Goal: Book appointment/travel/reservation

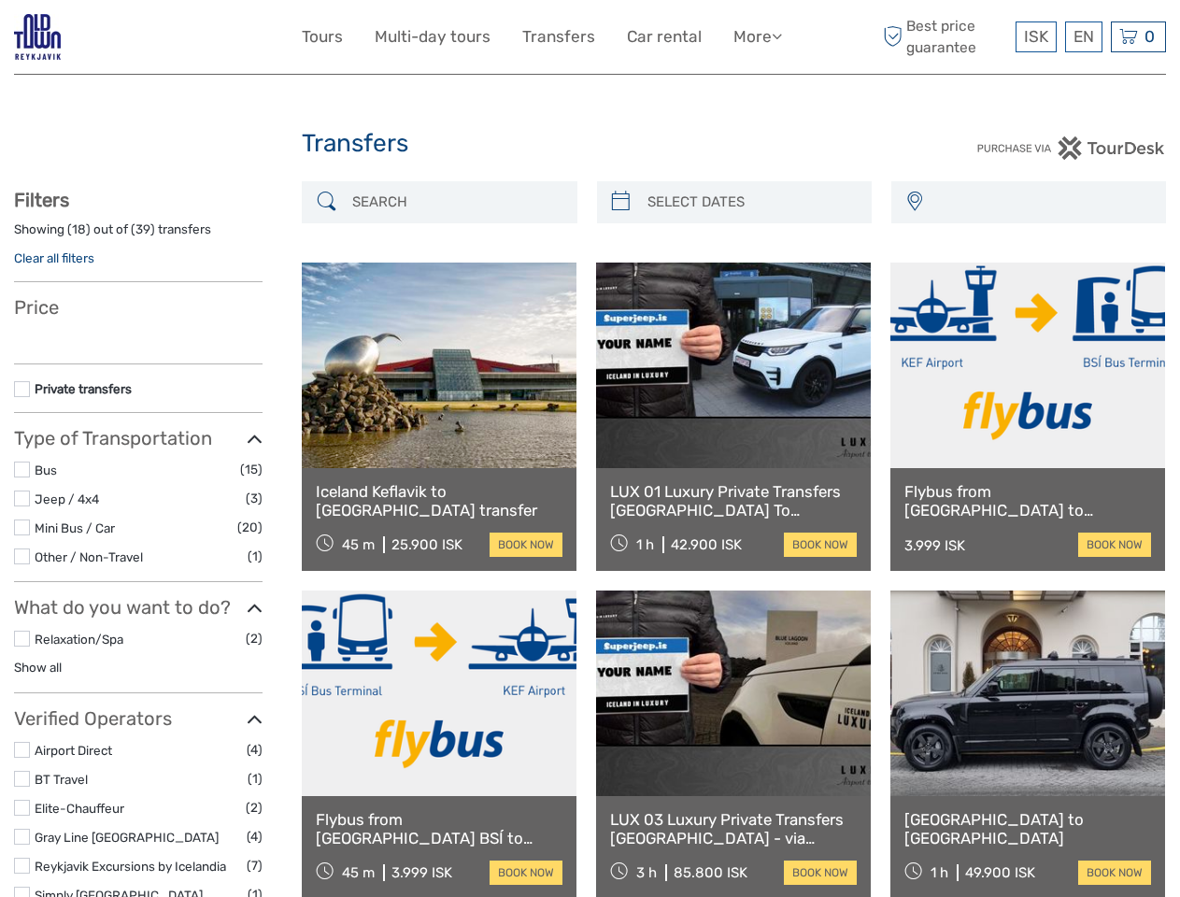
select select
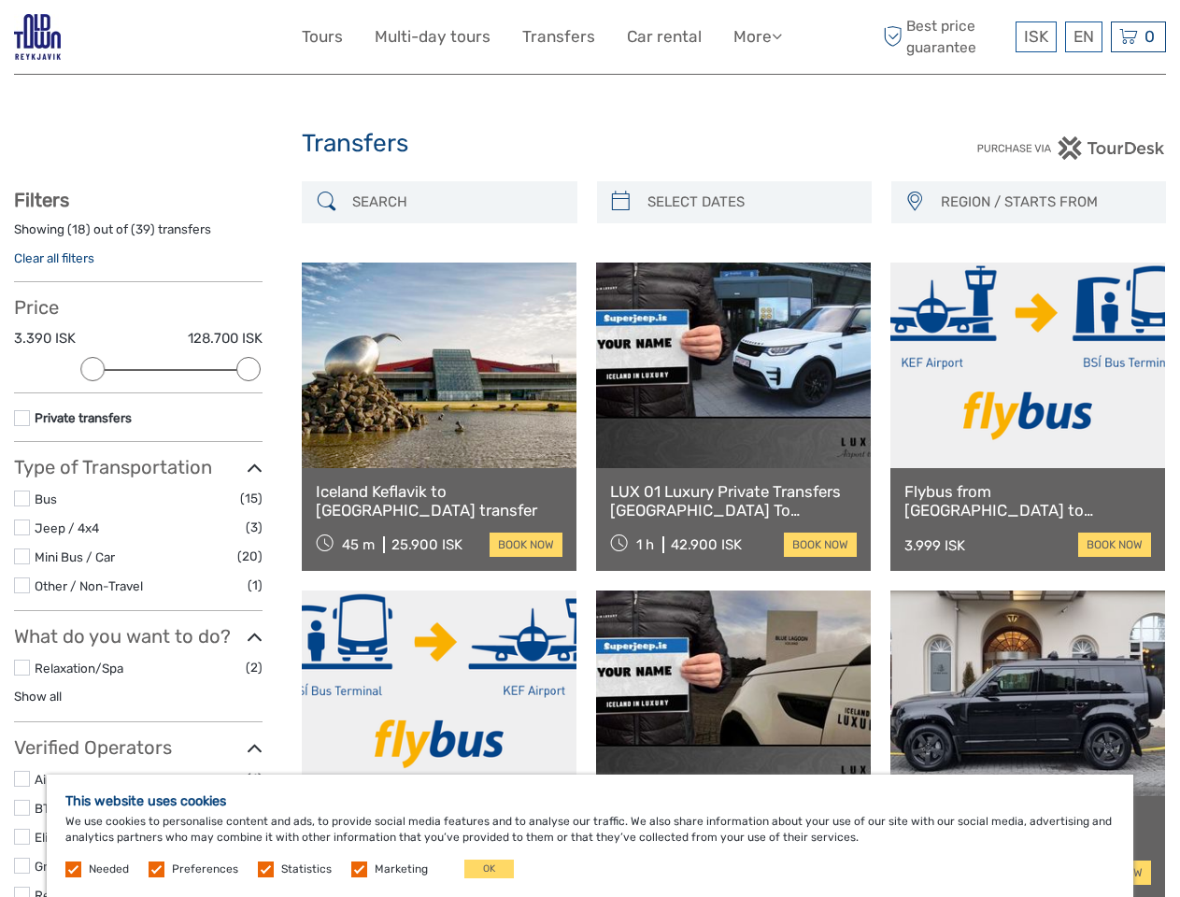
click at [756, 36] on link "More" at bounding box center [758, 36] width 49 height 27
click at [778, 36] on icon at bounding box center [777, 36] width 10 height 16
click at [1035, 36] on span "ISK" at bounding box center [1036, 36] width 24 height 19
click at [1083, 36] on div "EN English Español Deutsch" at bounding box center [1083, 36] width 37 height 31
click at [1138, 36] on div "0 Items Total 0 ISK Checkout The shopping cart is empty." at bounding box center [1138, 36] width 55 height 31
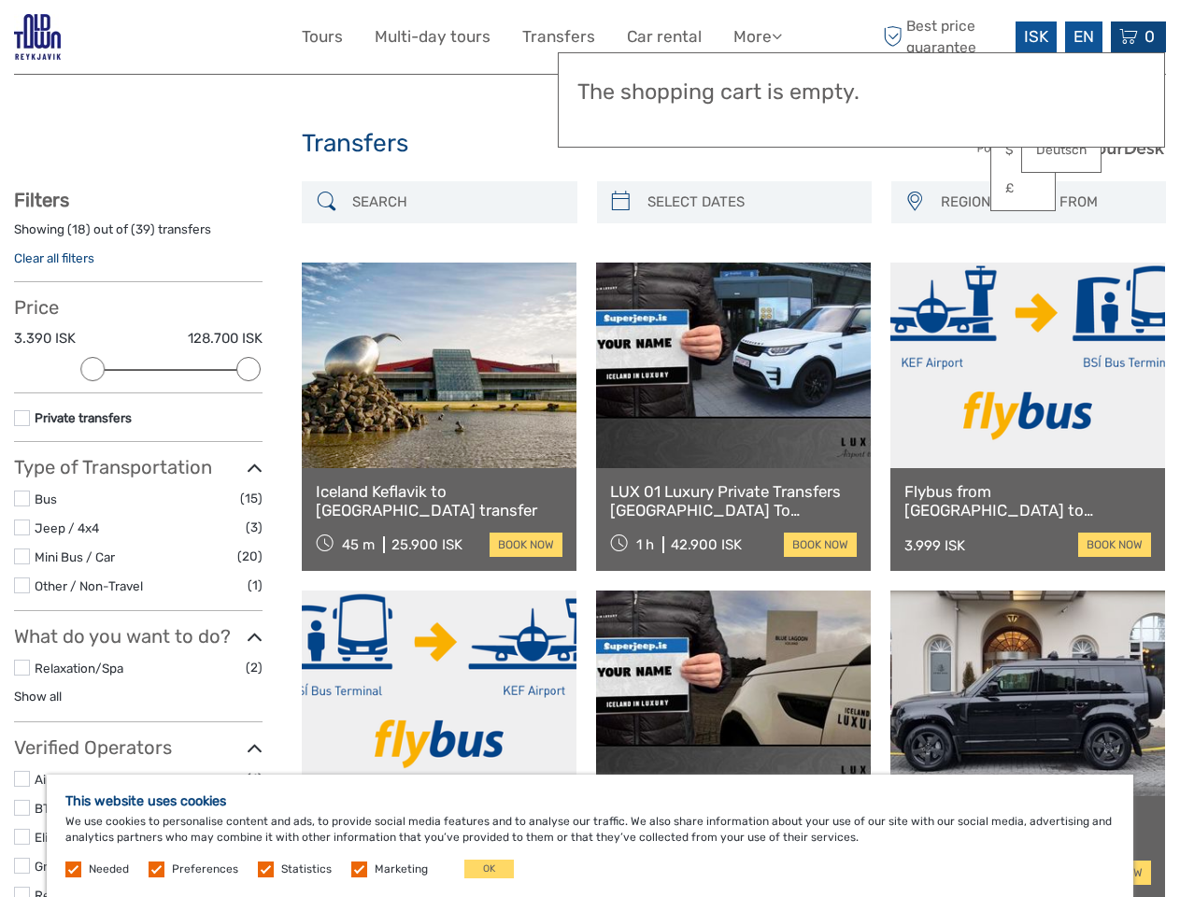
click at [93, 369] on div at bounding box center [92, 369] width 24 height 24
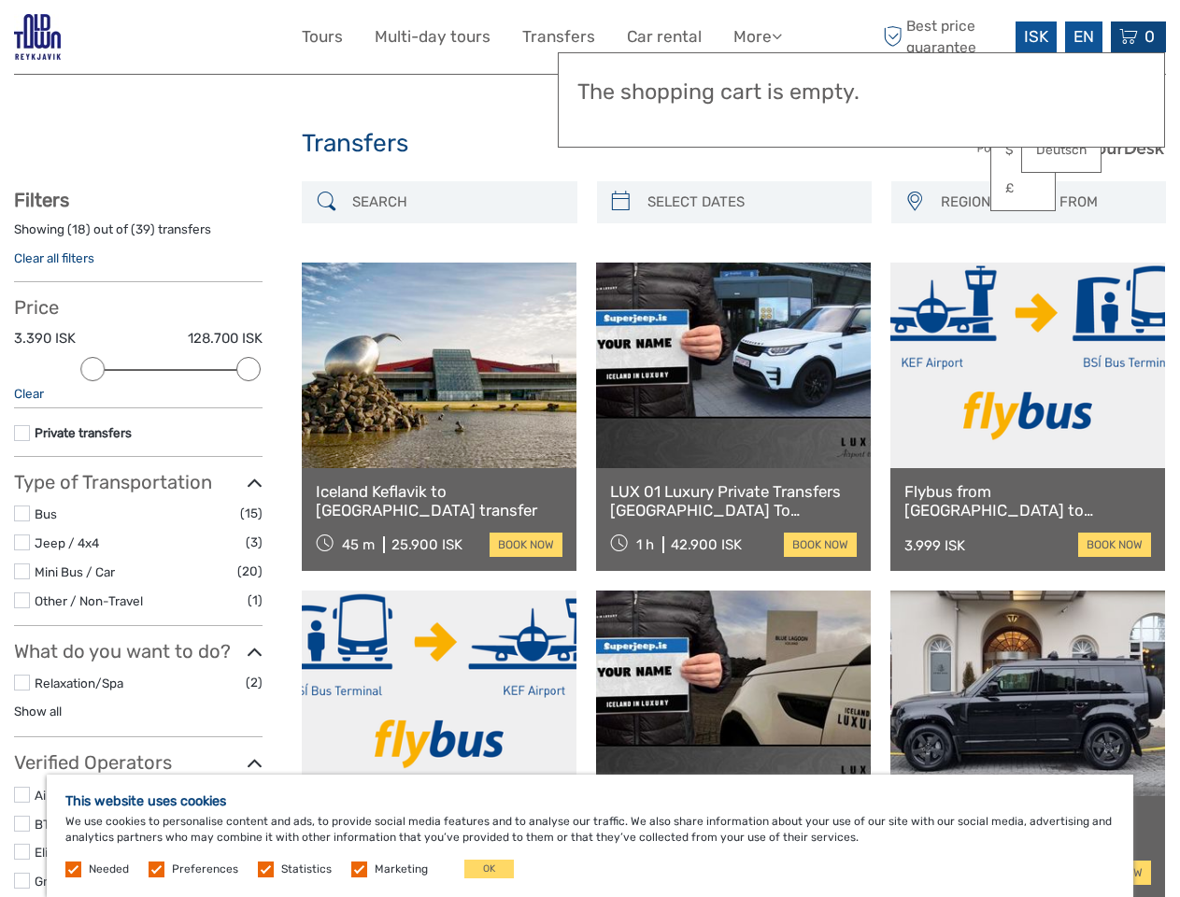
click at [249, 369] on div "Filters Showing ( 18 ) out of ( 39 ) transfers Clear all filters Price 3.390 IS…" at bounding box center [138, 622] width 249 height 866
click at [620, 263] on link at bounding box center [733, 366] width 275 height 206
click at [750, 263] on link at bounding box center [733, 366] width 275 height 206
click at [914, 263] on link at bounding box center [1027, 366] width 275 height 206
